Goal: Task Accomplishment & Management: Manage account settings

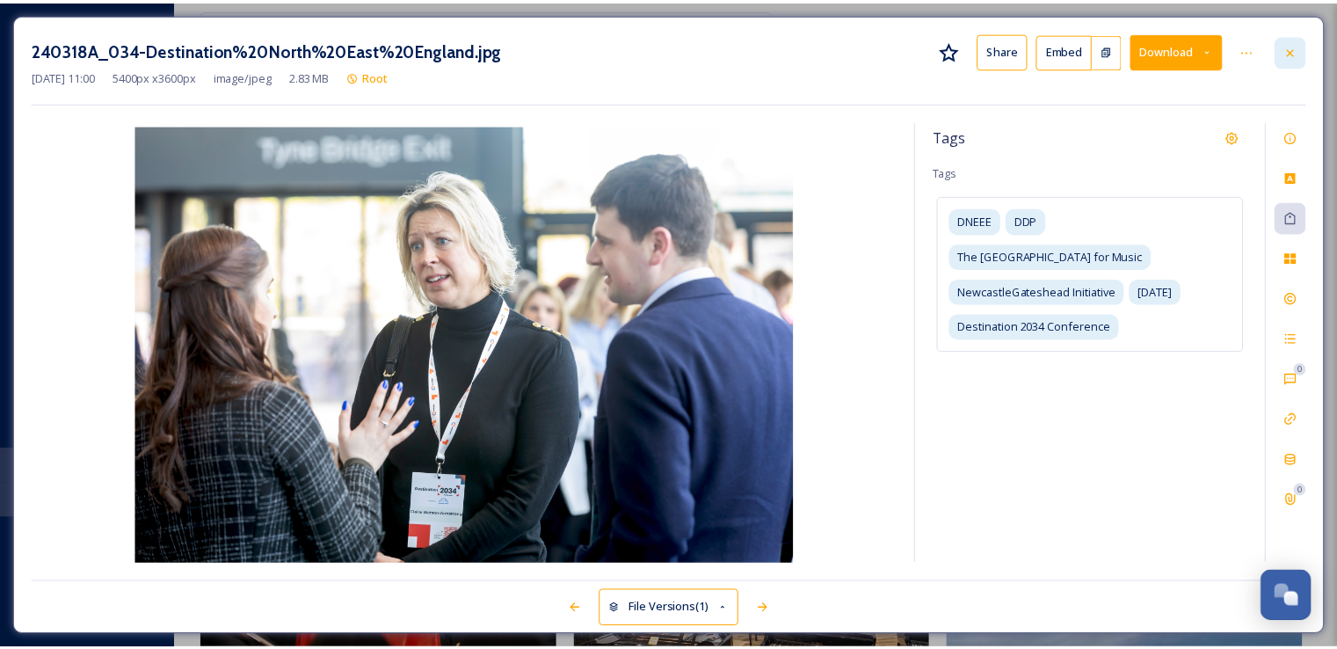
scroll to position [7799, 0]
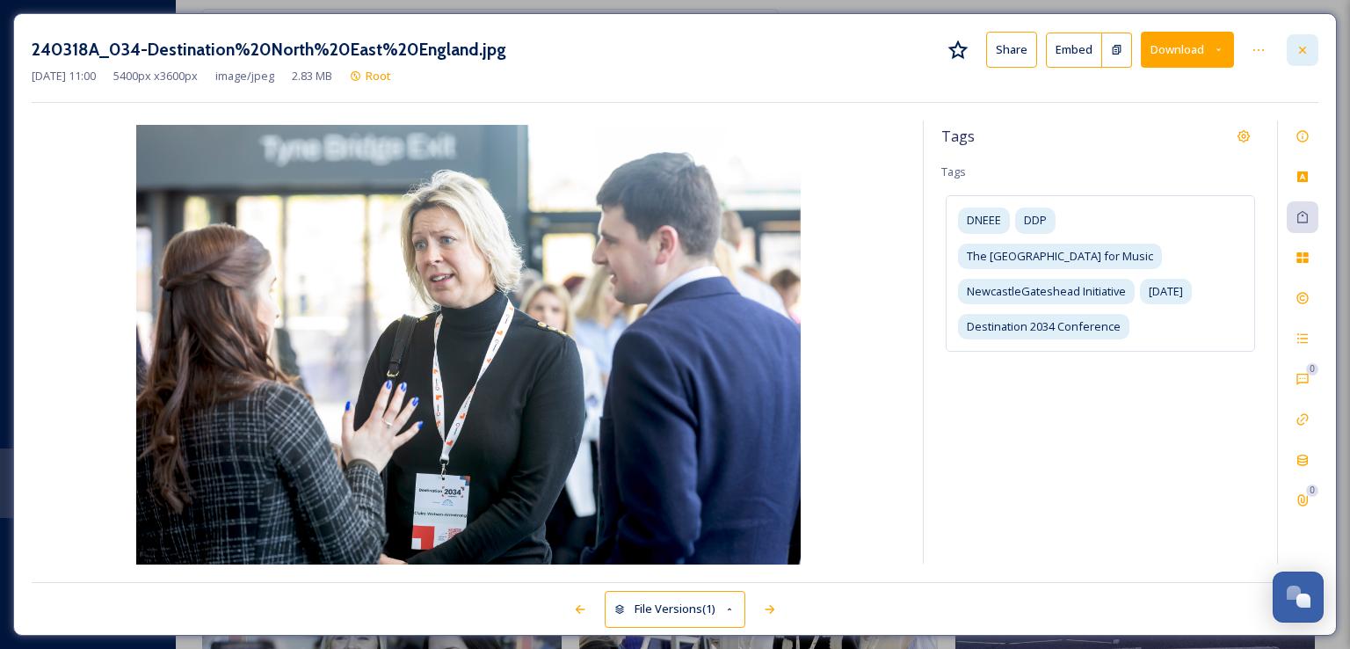
click at [1295, 50] on icon at bounding box center [1302, 50] width 14 height 14
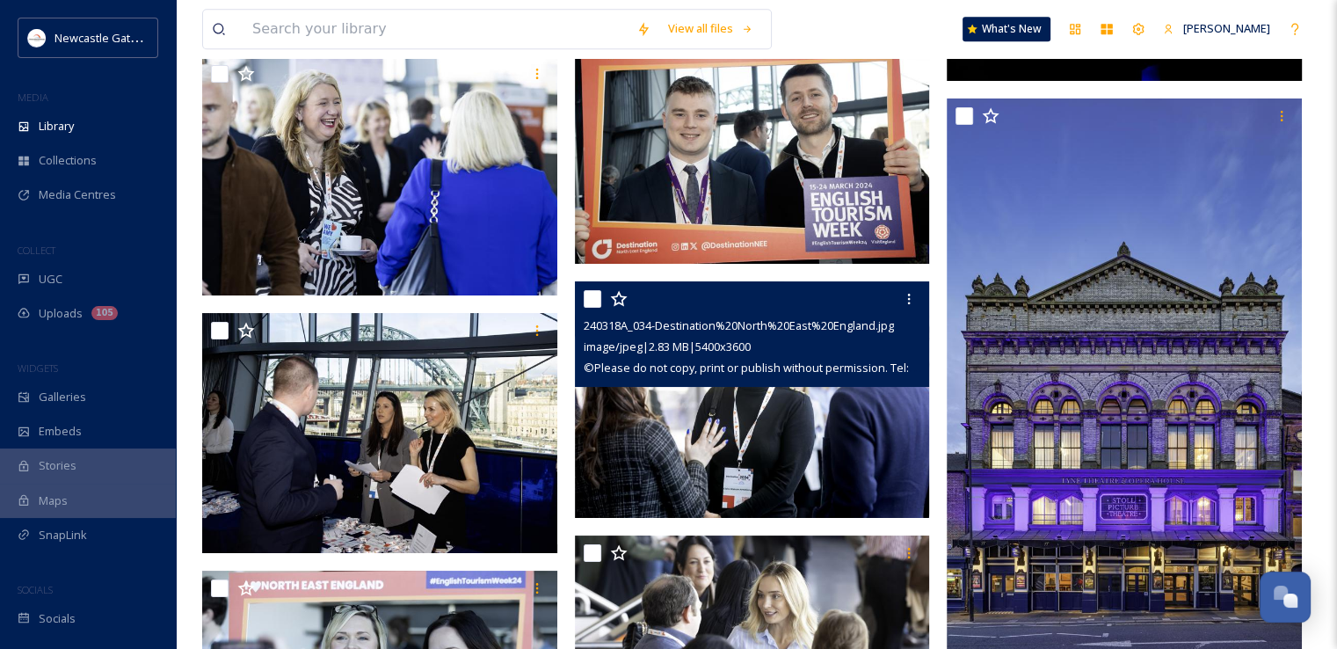
click at [1325, 102] on div "View all files What's New Molly Lymn Library Search Organise New Your Selection…" at bounding box center [756, 365] width 1161 height 16328
click at [1308, 119] on div at bounding box center [1129, 451] width 364 height 16069
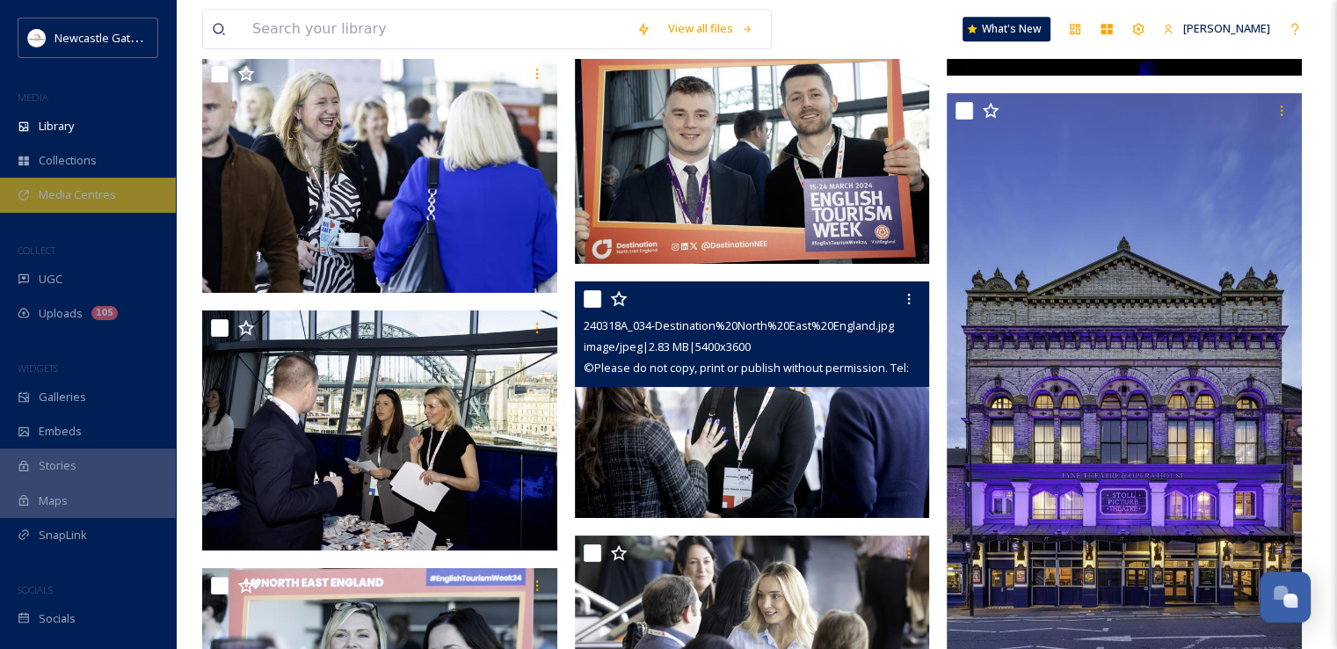
click at [77, 194] on span "Media Centres" at bounding box center [77, 194] width 77 height 17
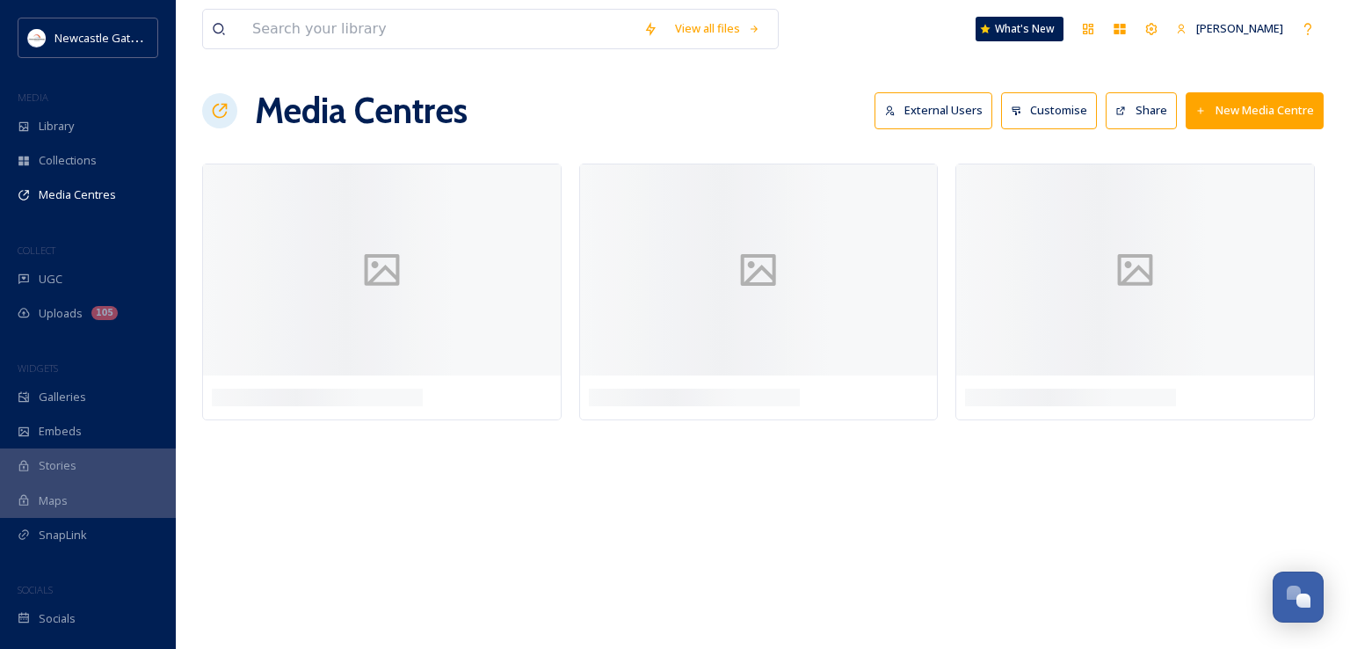
click at [792, 633] on div "View all files What's New Molly Lymn Media Centres External Users Customise Sha…" at bounding box center [763, 324] width 1174 height 649
click at [858, 496] on div "View all files What's New Molly Lymn Media Centres External Users Customise Sha…" at bounding box center [763, 324] width 1174 height 649
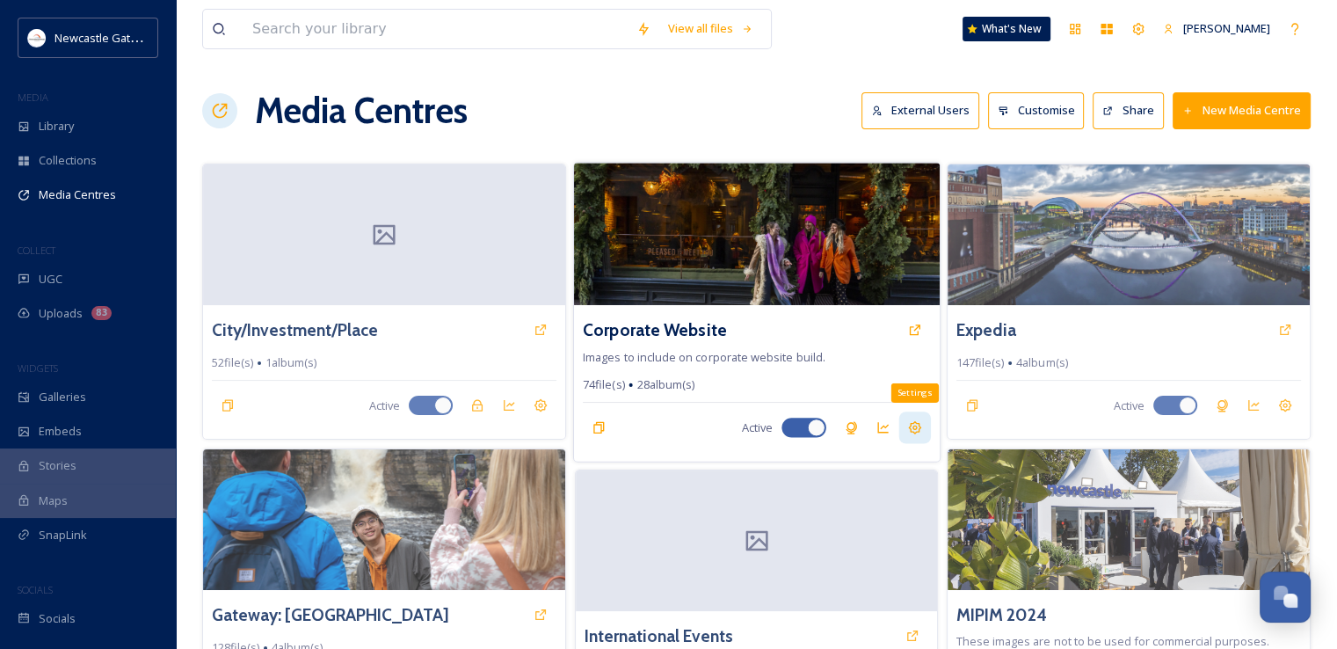
click at [913, 424] on icon at bounding box center [914, 427] width 14 height 14
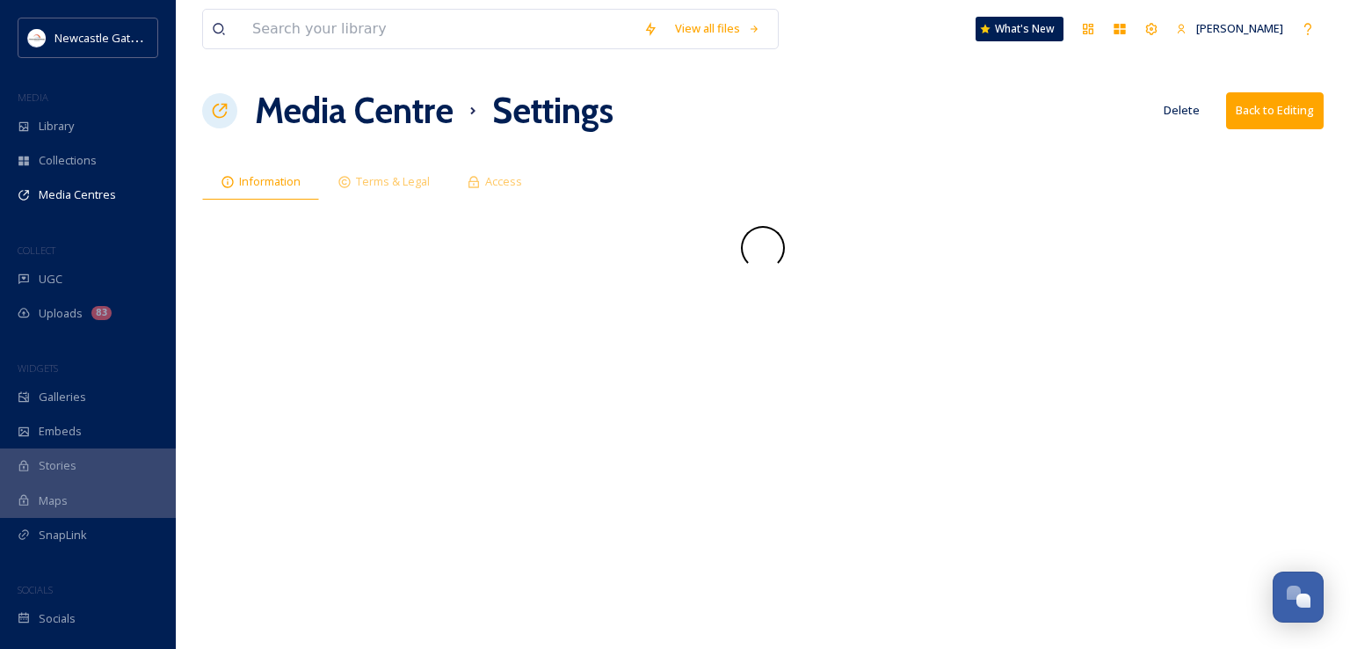
click at [1195, 106] on button "Delete" at bounding box center [1182, 110] width 54 height 34
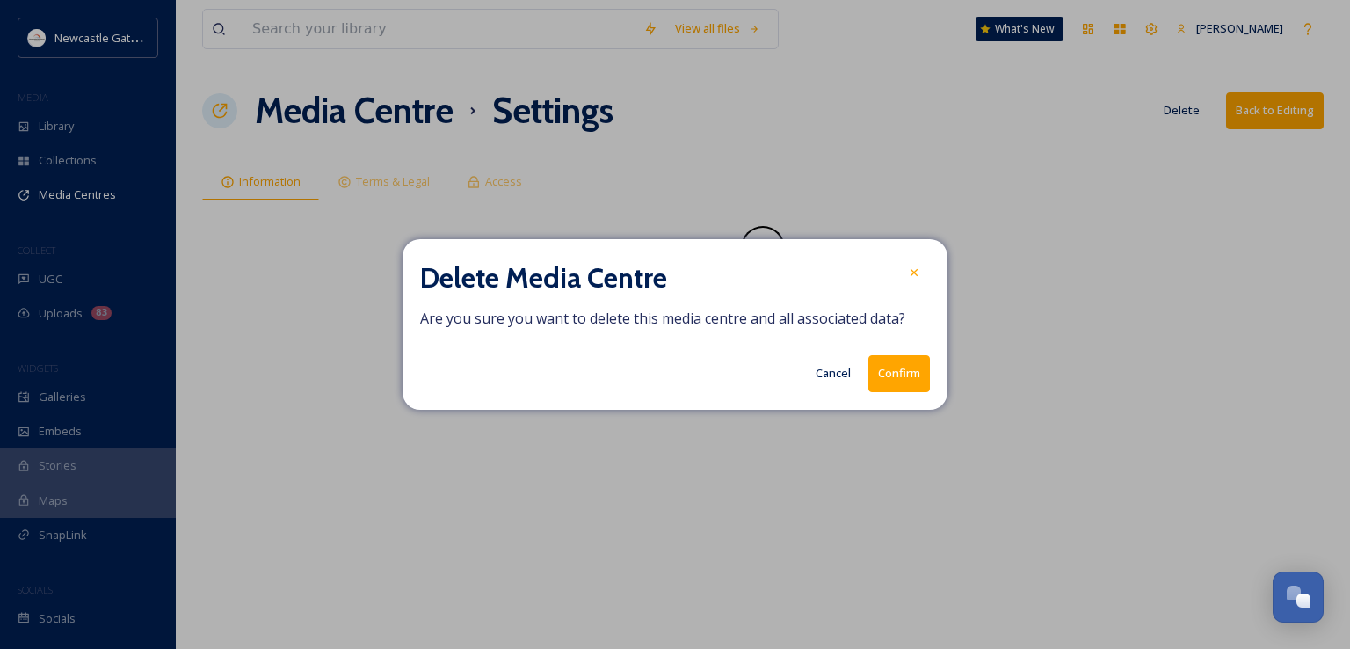
click at [907, 380] on button "Confirm" at bounding box center [899, 373] width 62 height 36
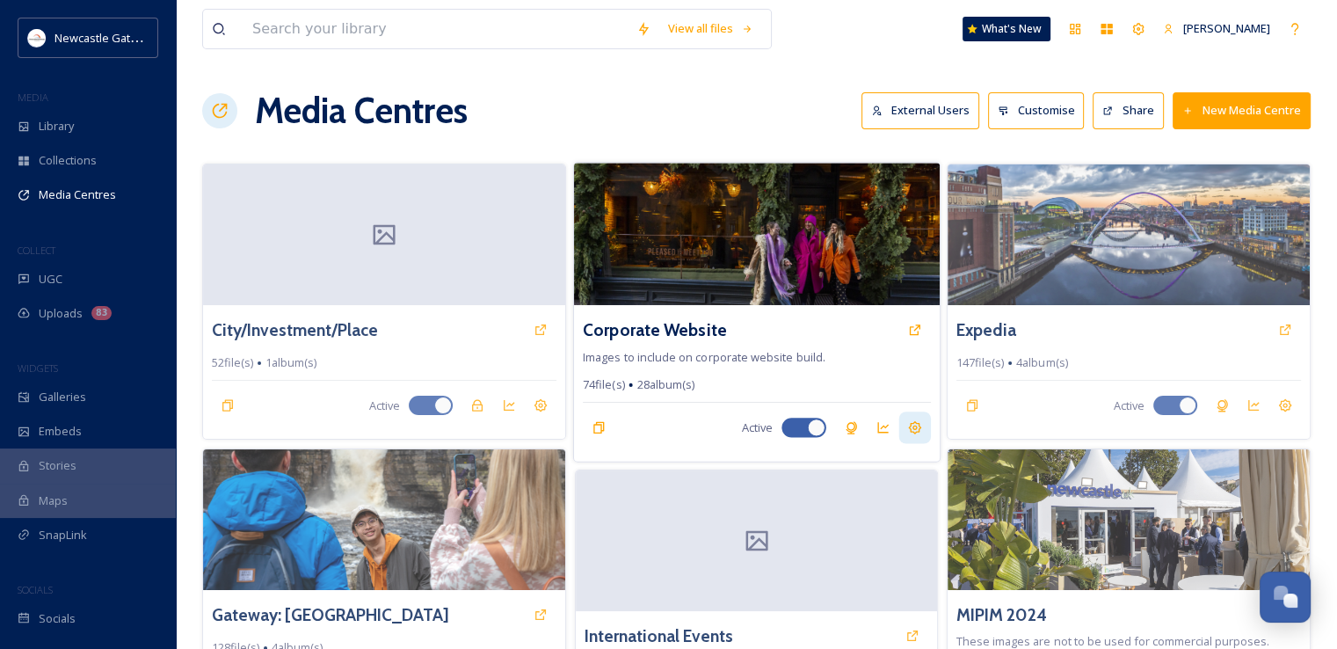
click at [910, 421] on icon at bounding box center [914, 427] width 13 height 13
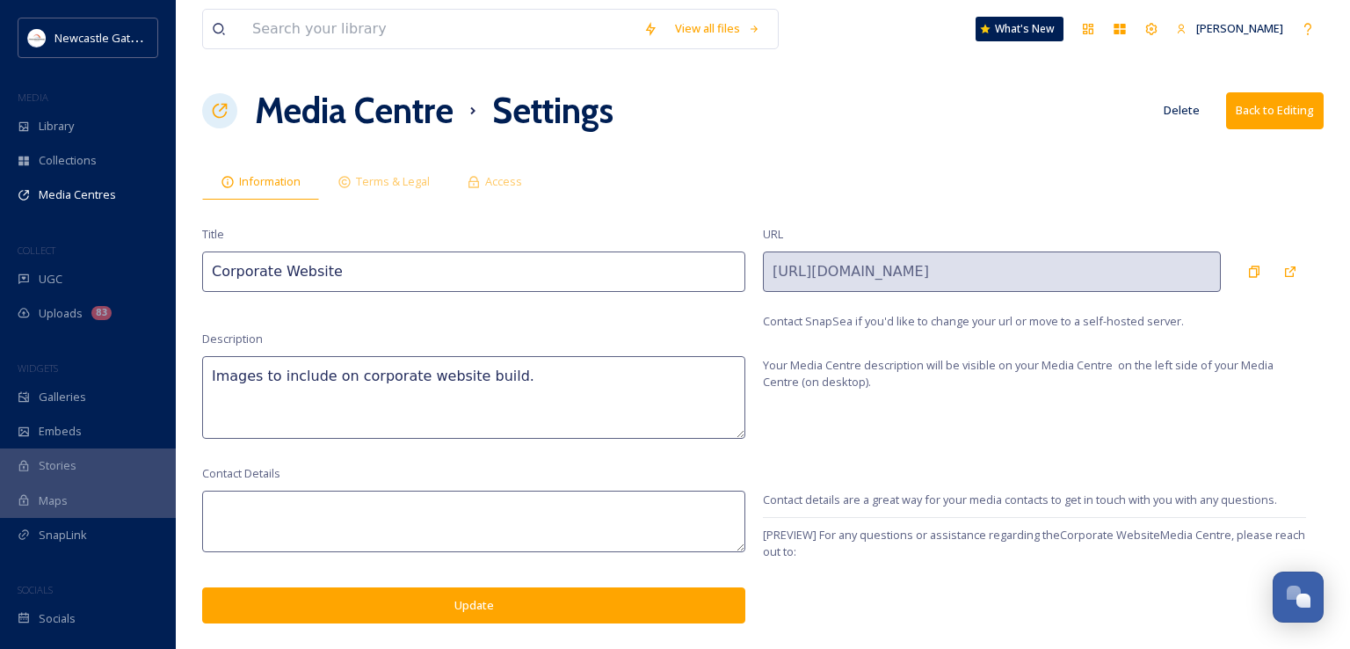
click at [1180, 109] on button "Delete" at bounding box center [1182, 110] width 54 height 34
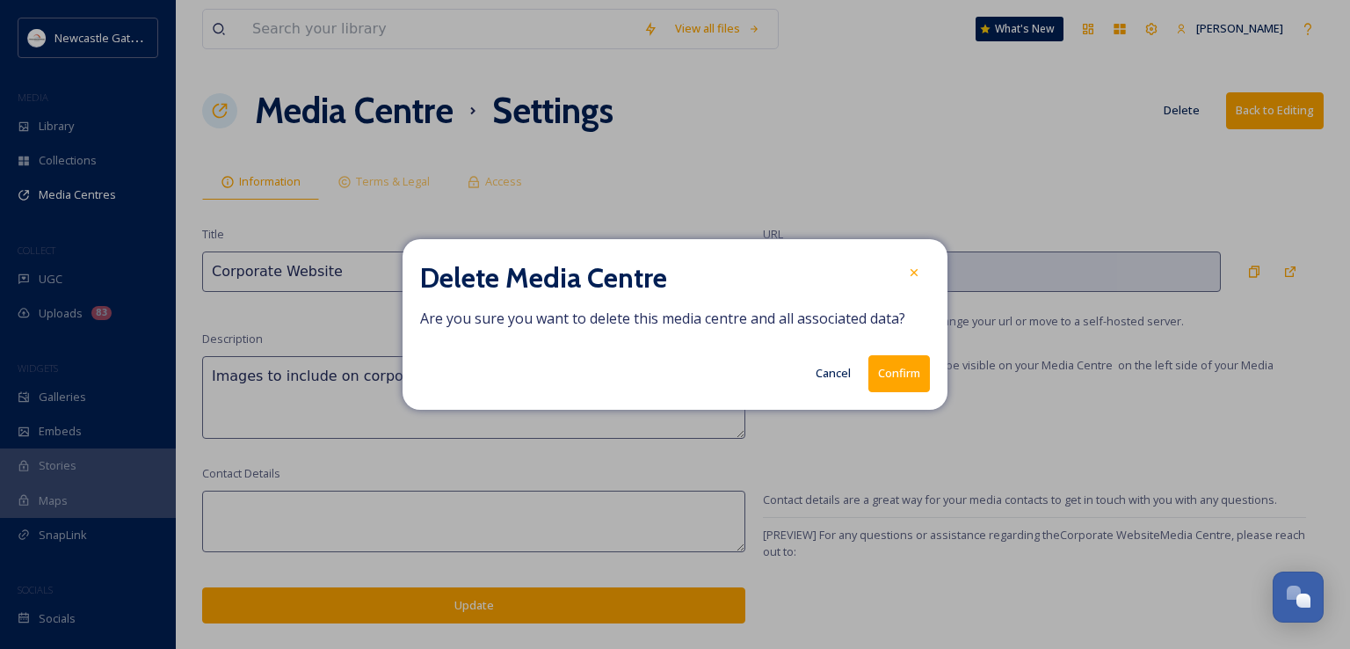
click at [900, 370] on button "Confirm" at bounding box center [899, 373] width 62 height 36
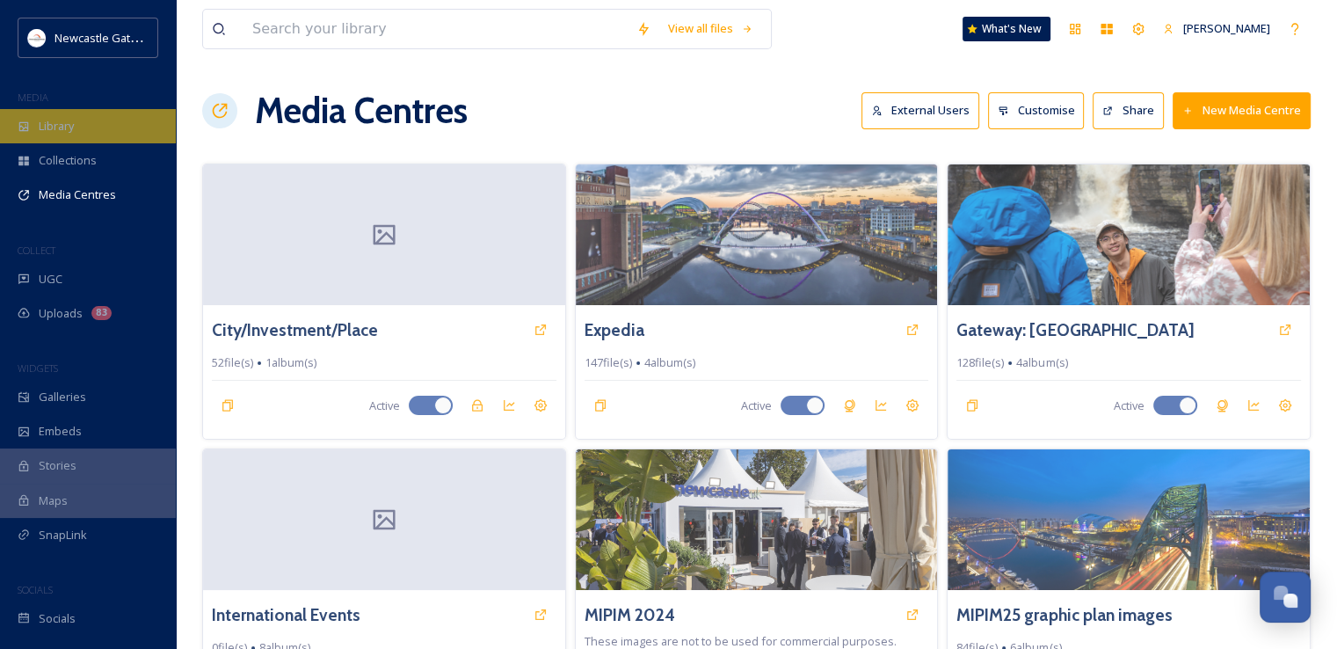
click at [65, 131] on span "Library" at bounding box center [56, 126] width 35 height 17
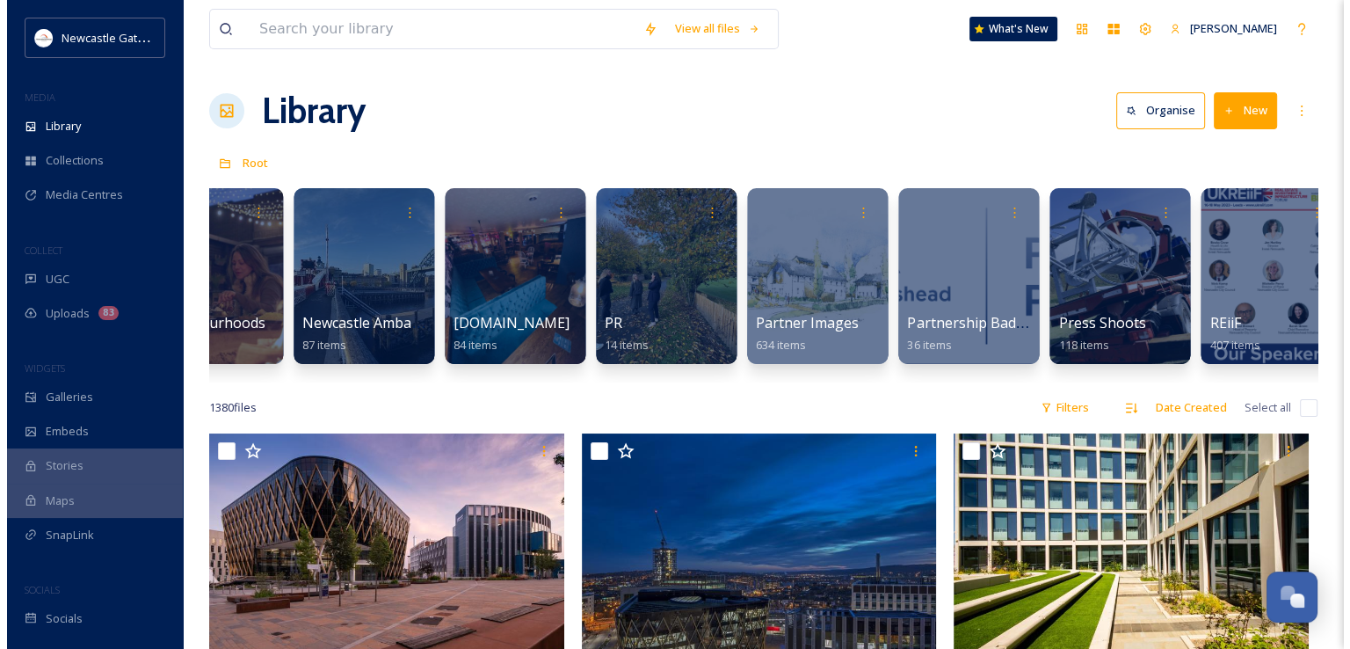
scroll to position [0, 2658]
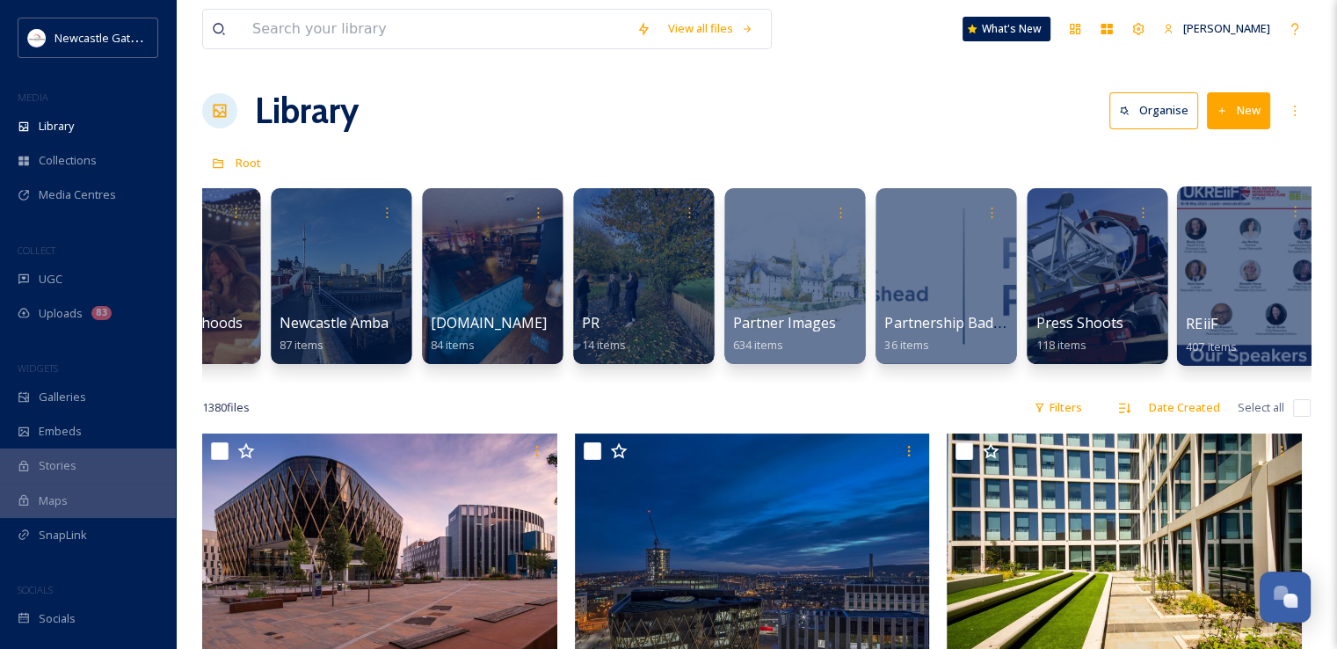
click at [1227, 299] on div at bounding box center [1247, 275] width 143 height 179
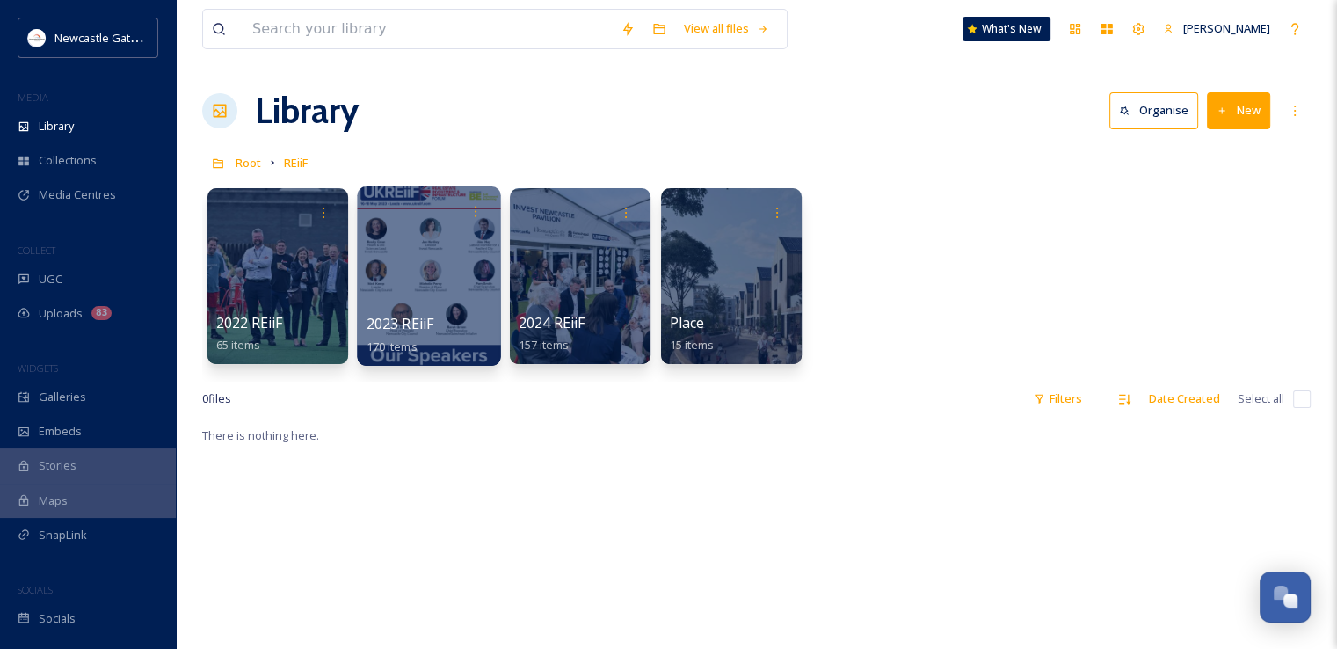
click at [431, 276] on div at bounding box center [428, 275] width 143 height 179
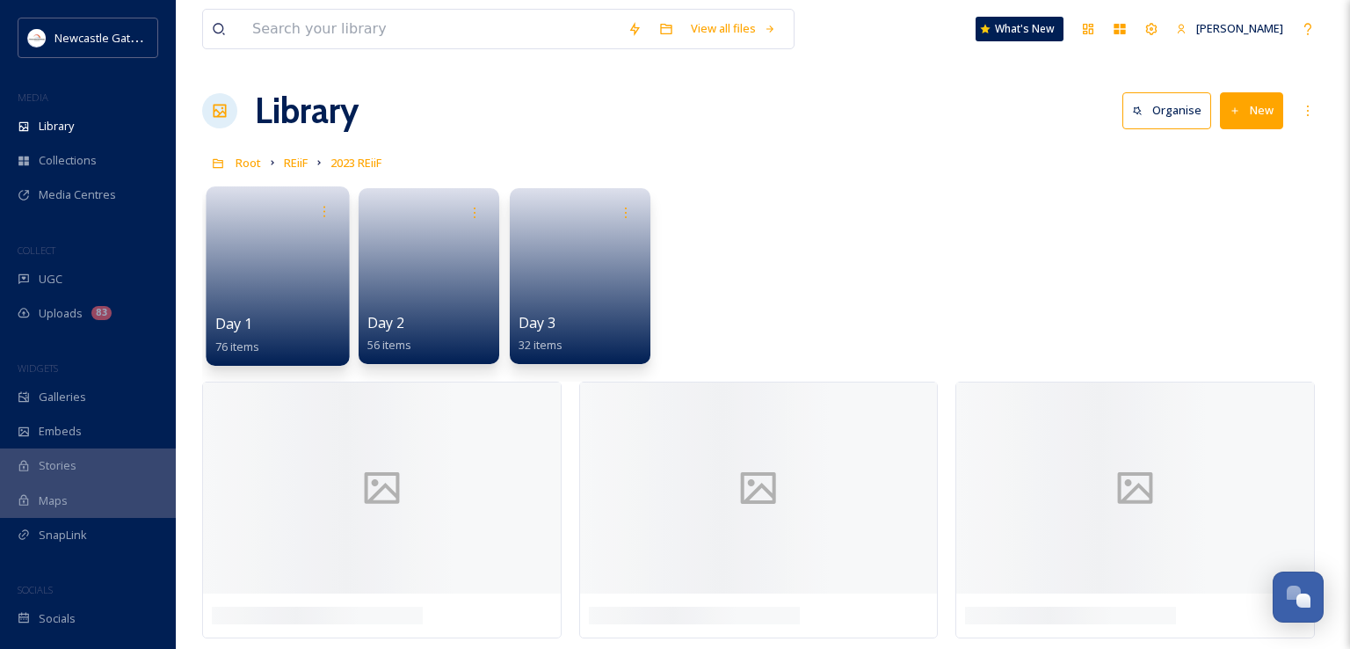
click at [259, 279] on link at bounding box center [278, 270] width 126 height 85
